Goal: Task Accomplishment & Management: Manage account settings

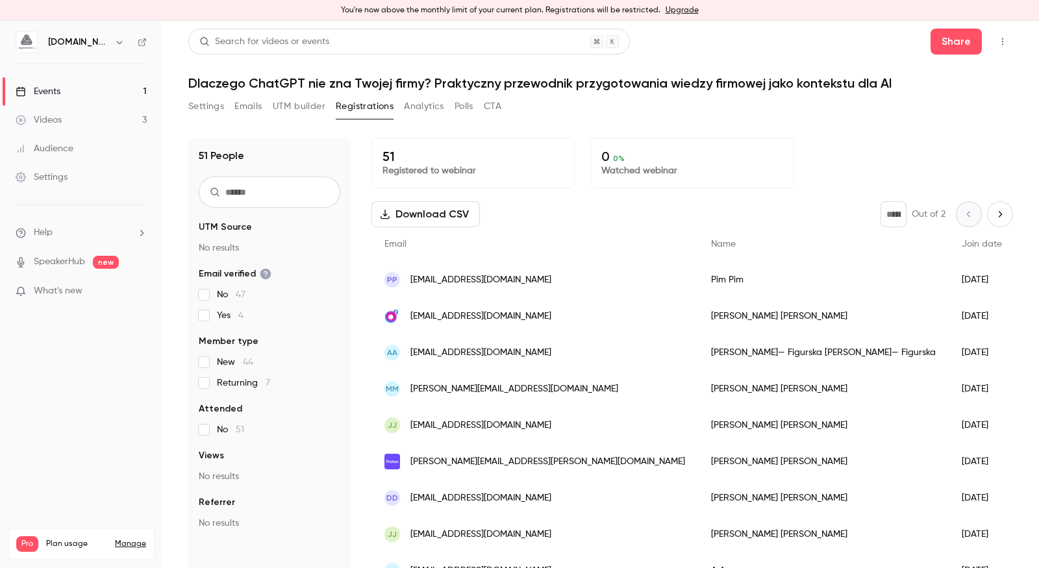
scroll to position [15, 0]
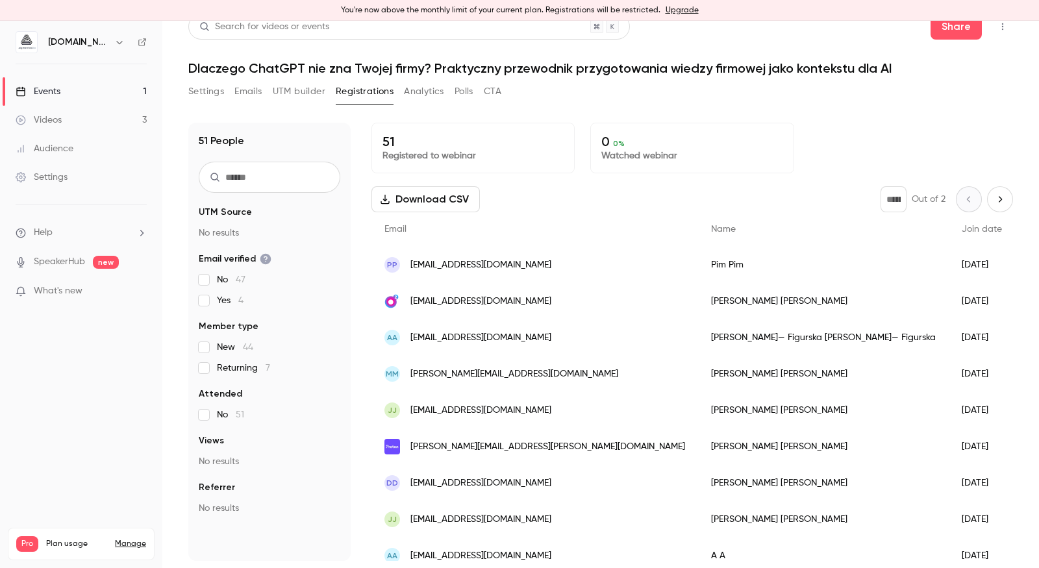
click at [56, 88] on div "Events" at bounding box center [38, 91] width 45 height 13
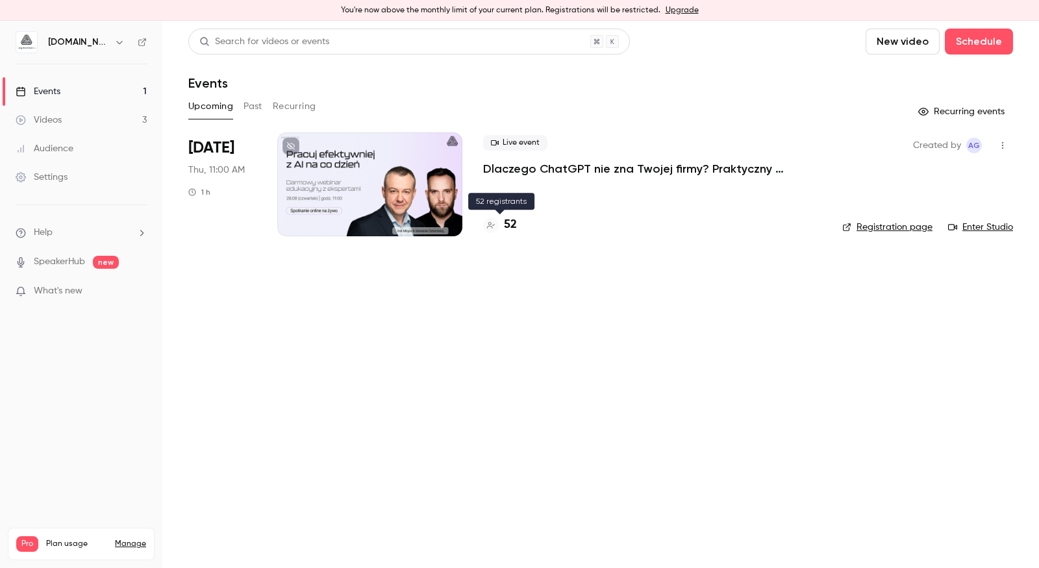
click at [510, 227] on h4 "52" at bounding box center [510, 225] width 13 height 18
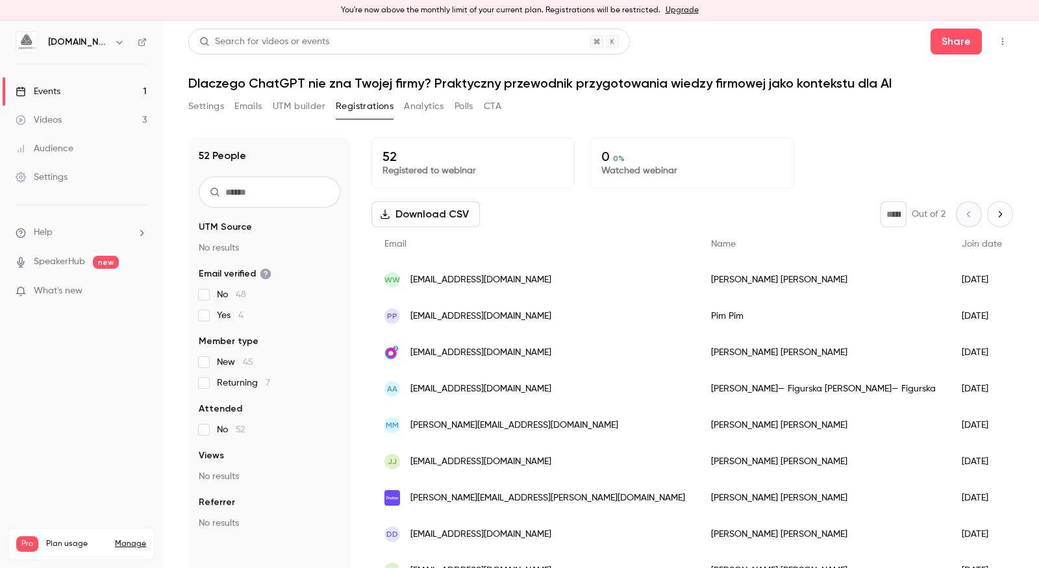
click at [63, 95] on link "Events 1" at bounding box center [81, 91] width 162 height 29
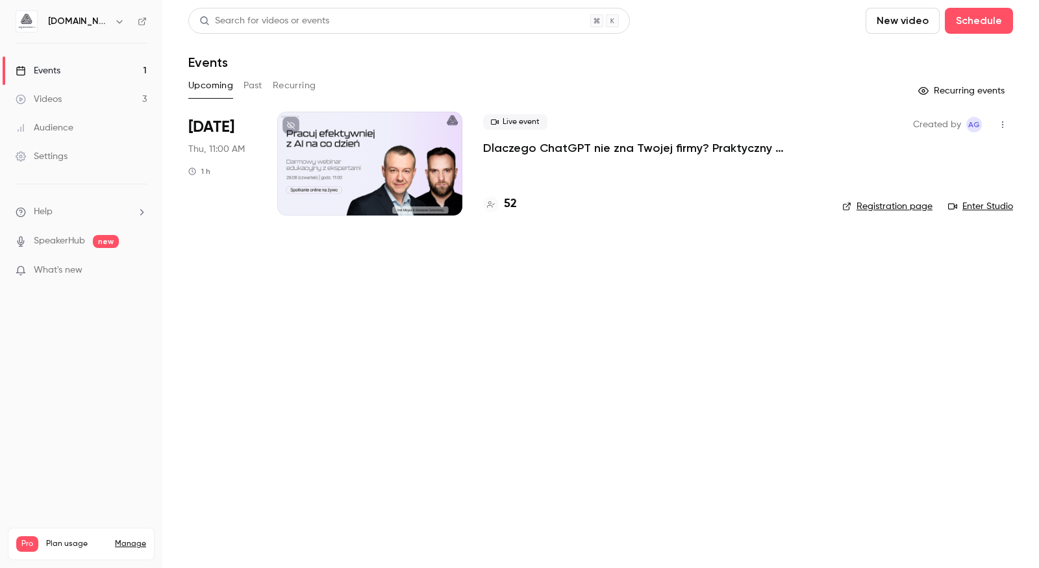
click at [66, 129] on div "Audience" at bounding box center [45, 127] width 58 height 13
